Goal: Information Seeking & Learning: Learn about a topic

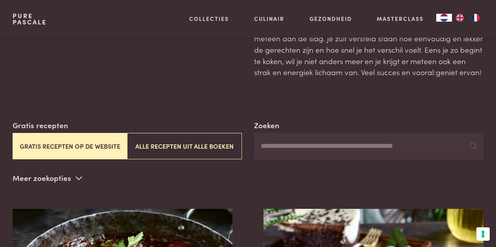
scroll to position [62, 0]
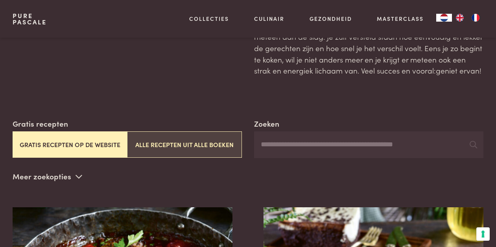
click at [180, 143] on button "Alle recepten uit alle boeken" at bounding box center [184, 144] width 114 height 26
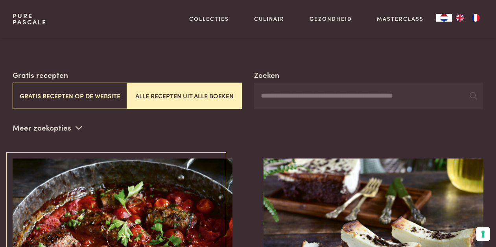
scroll to position [109, 0]
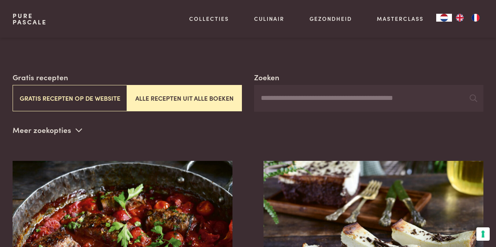
click at [276, 97] on input "Zoeken" at bounding box center [368, 98] width 229 height 27
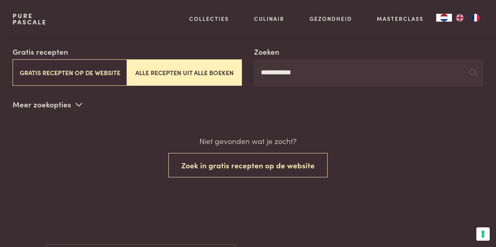
scroll to position [134, 0]
click at [277, 72] on input "**********" at bounding box center [368, 73] width 229 height 27
type input "*******"
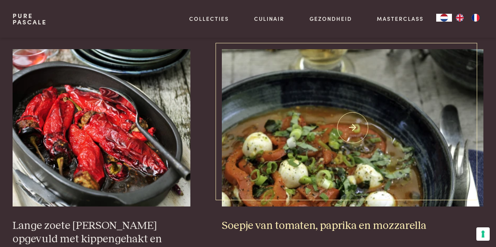
scroll to position [1136, 0]
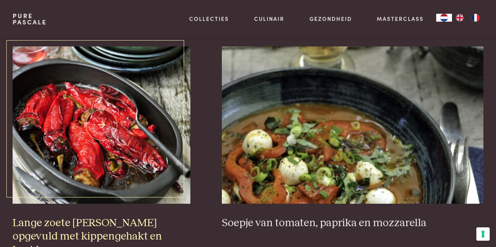
click at [159, 107] on img at bounding box center [102, 124] width 178 height 157
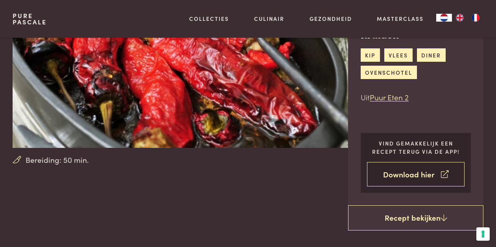
scroll to position [96, 0]
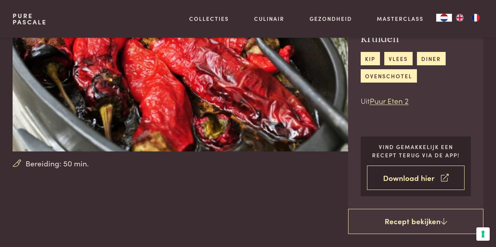
click at [396, 165] on link "Download hier" at bounding box center [416, 177] width 98 height 25
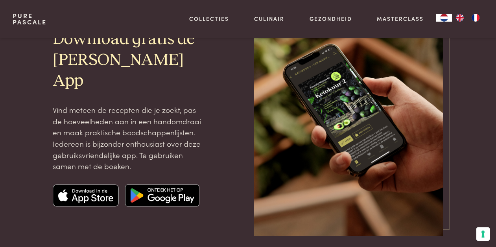
scroll to position [83, 0]
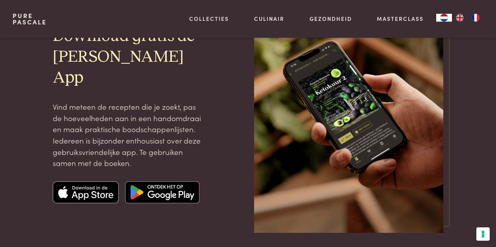
click at [104, 193] on img at bounding box center [86, 192] width 66 height 22
